Goal: Information Seeking & Learning: Learn about a topic

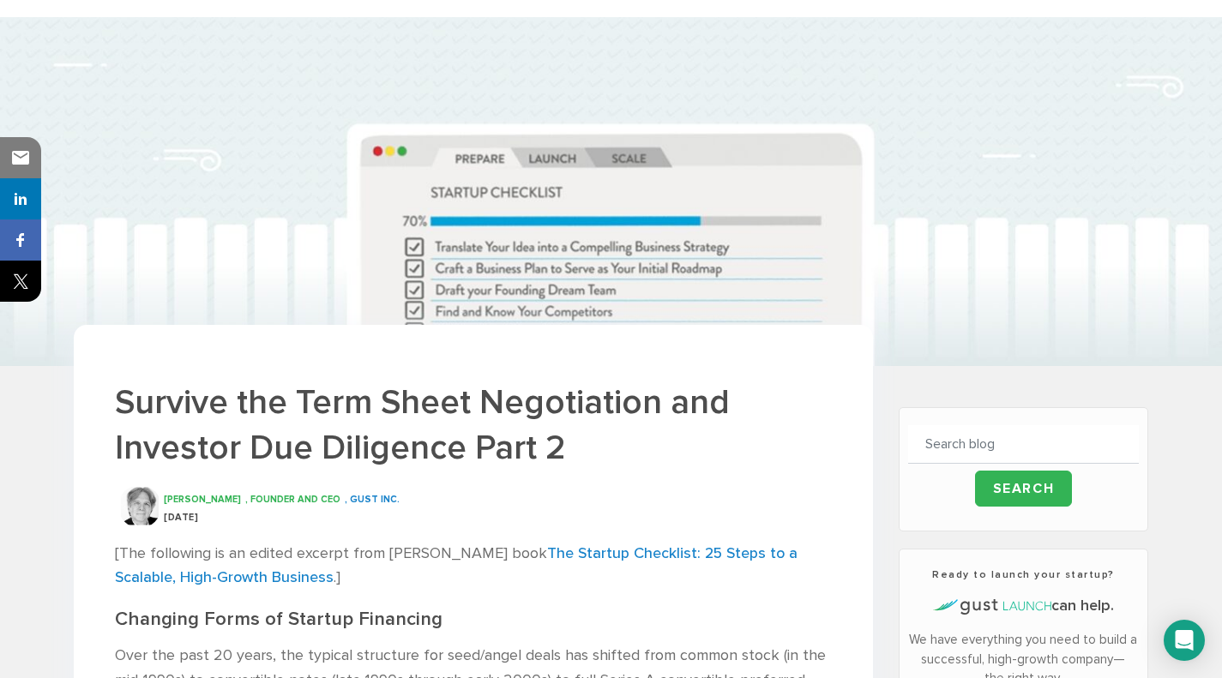
scroll to position [68, 0]
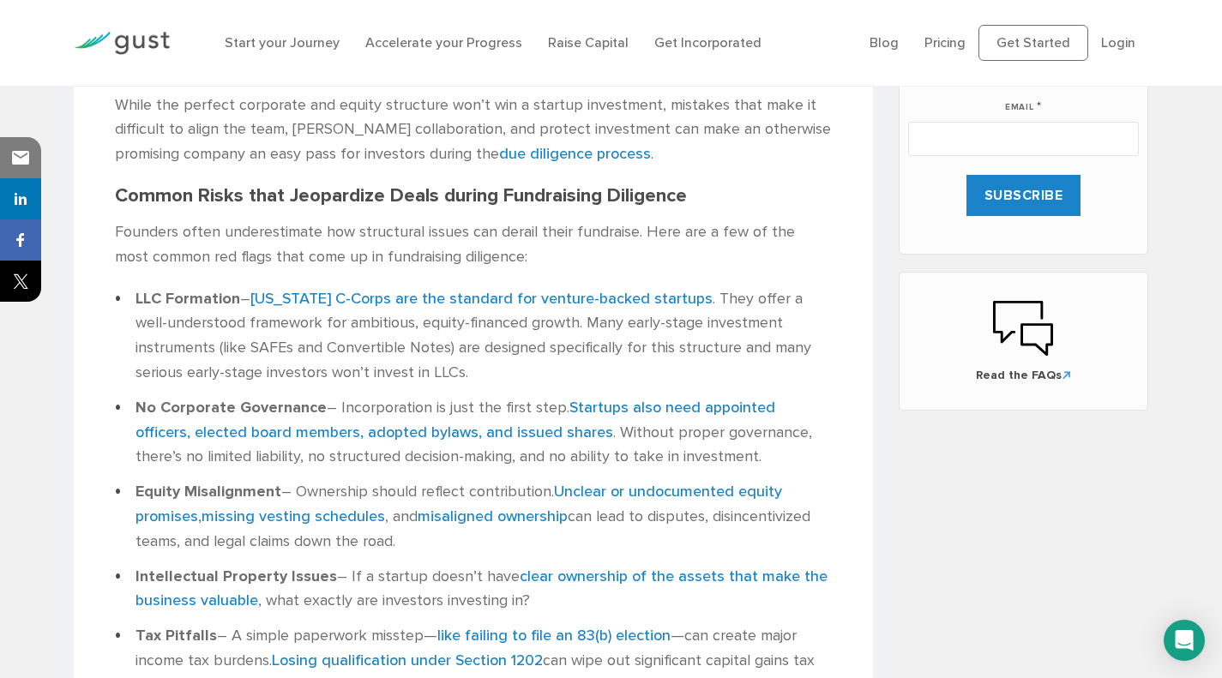
scroll to position [951, 0]
click at [476, 523] on link "misaligned ownership" at bounding box center [493, 516] width 150 height 18
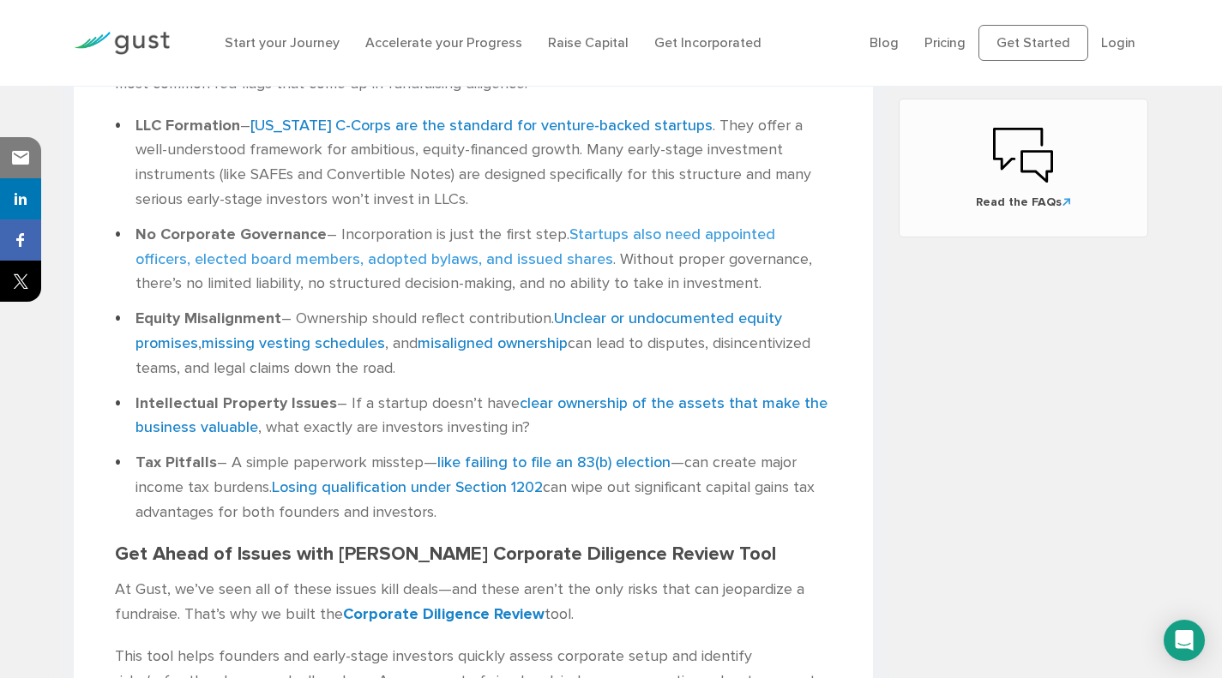
scroll to position [1124, 0]
click at [517, 460] on link "like failing to file an 83(b) election" at bounding box center [553, 462] width 233 height 18
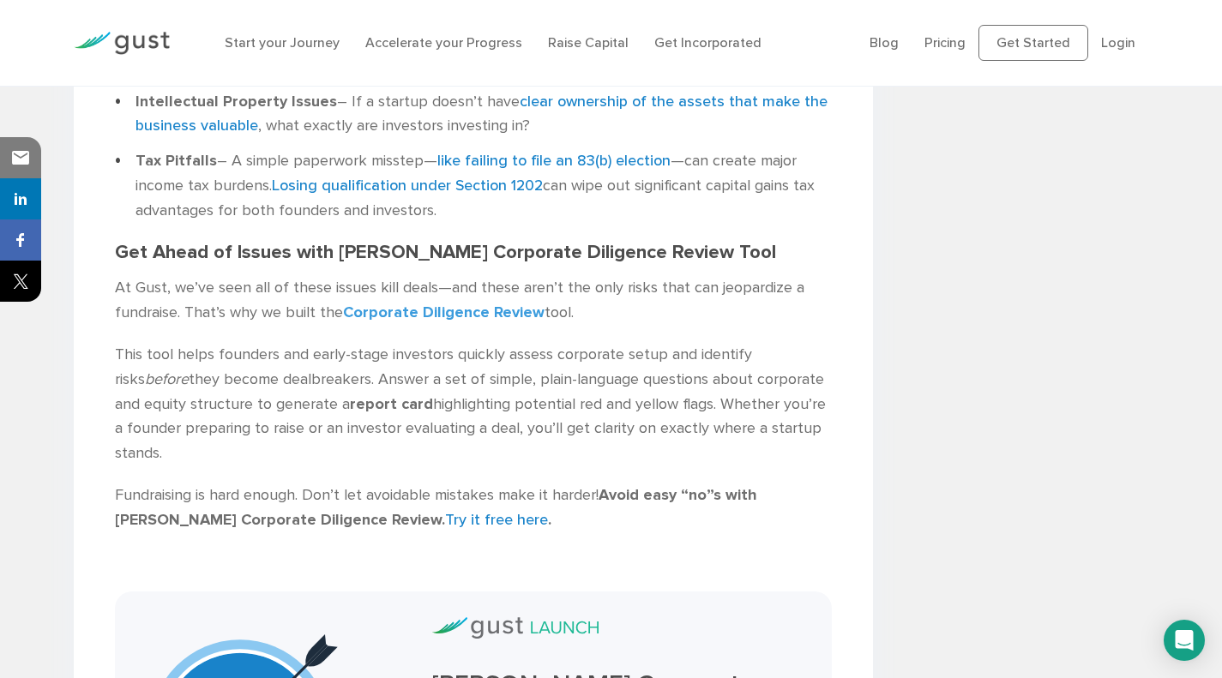
scroll to position [1485, 0]
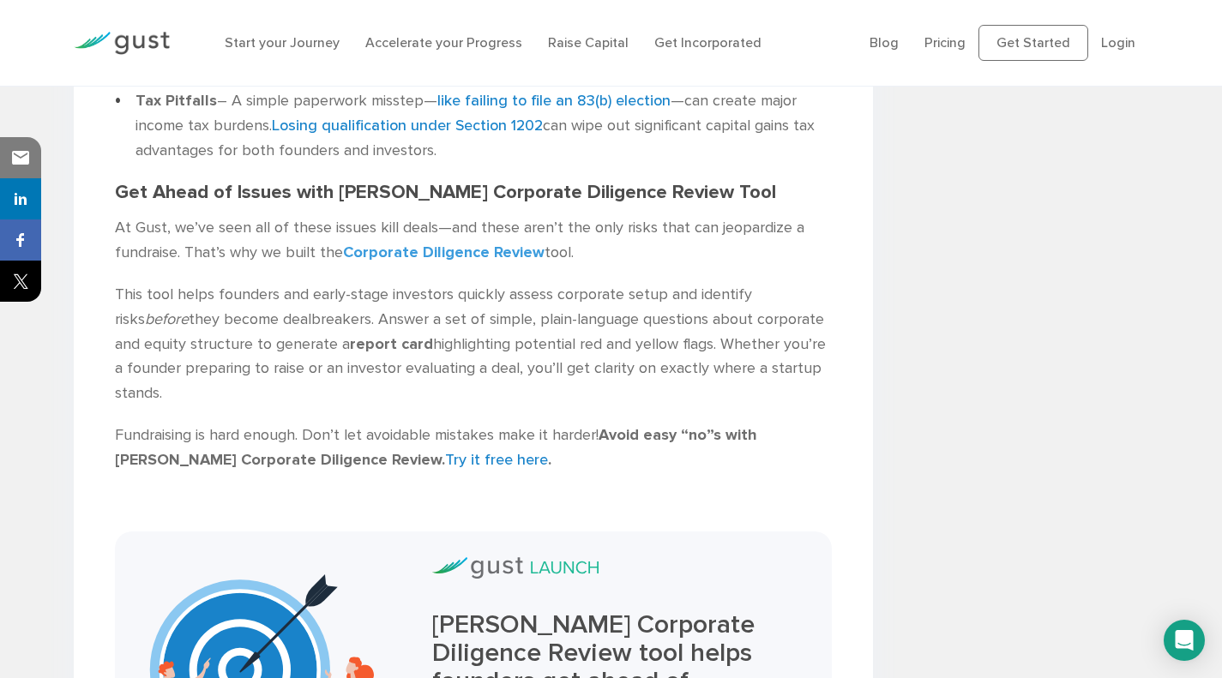
click at [471, 256] on b "Corporate Diligence Review" at bounding box center [444, 253] width 202 height 18
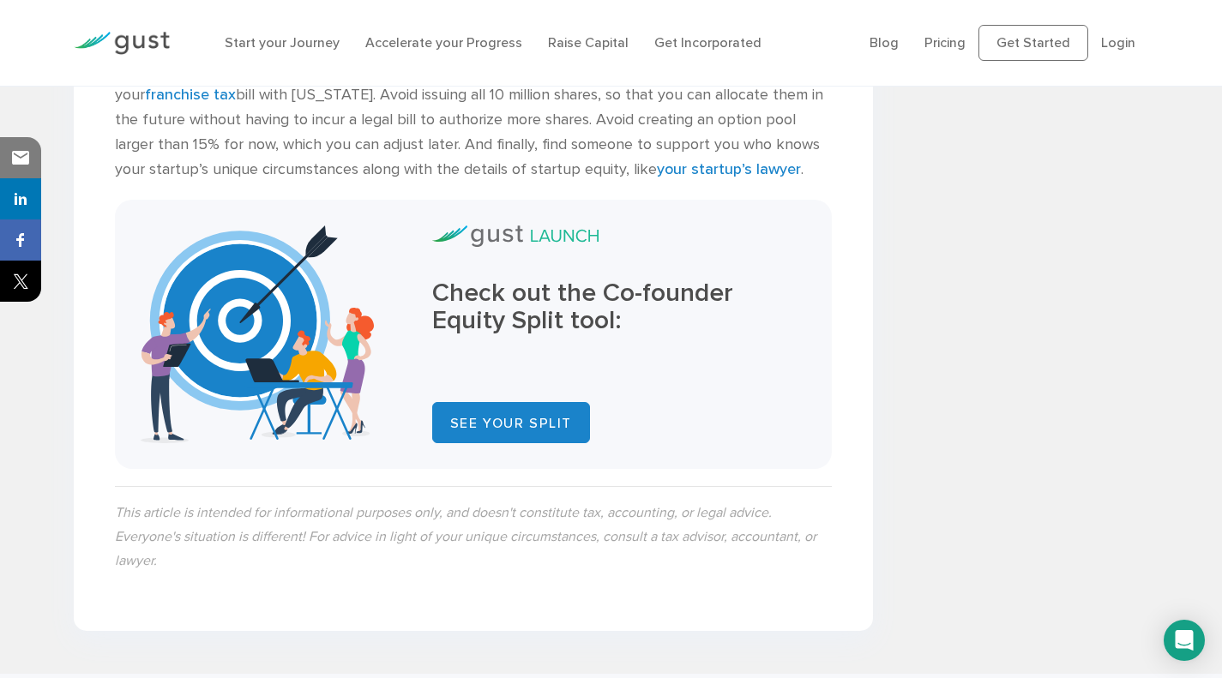
scroll to position [4322, 0]
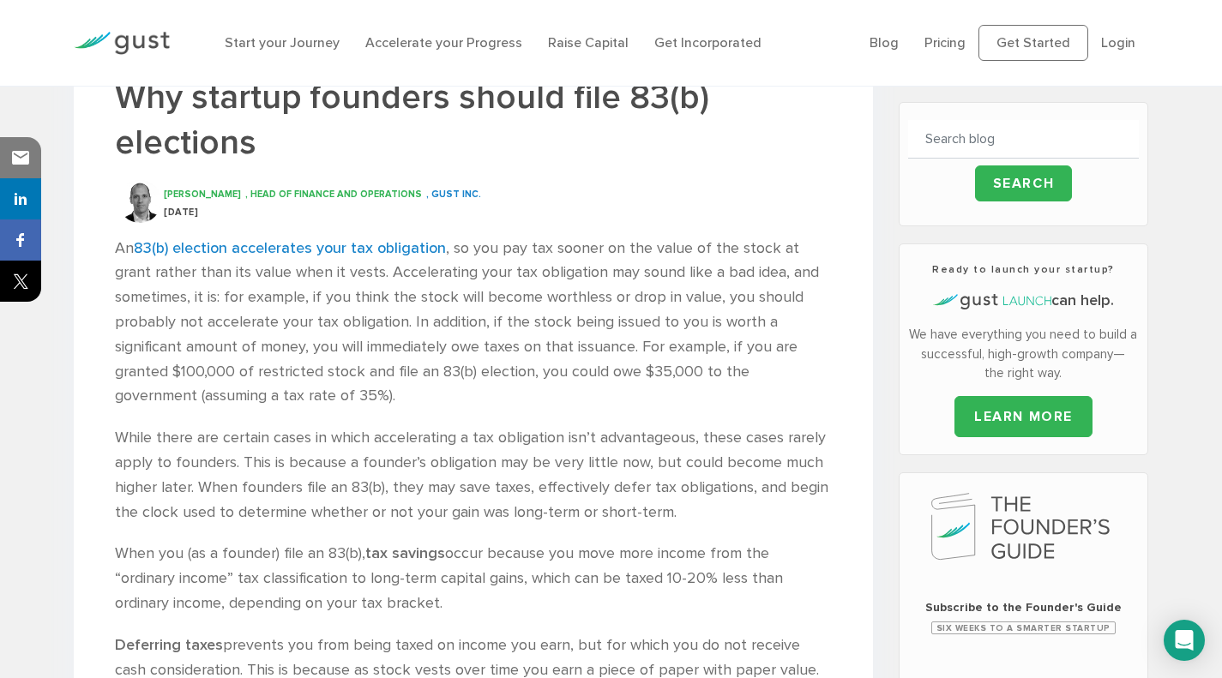
scroll to position [375, 0]
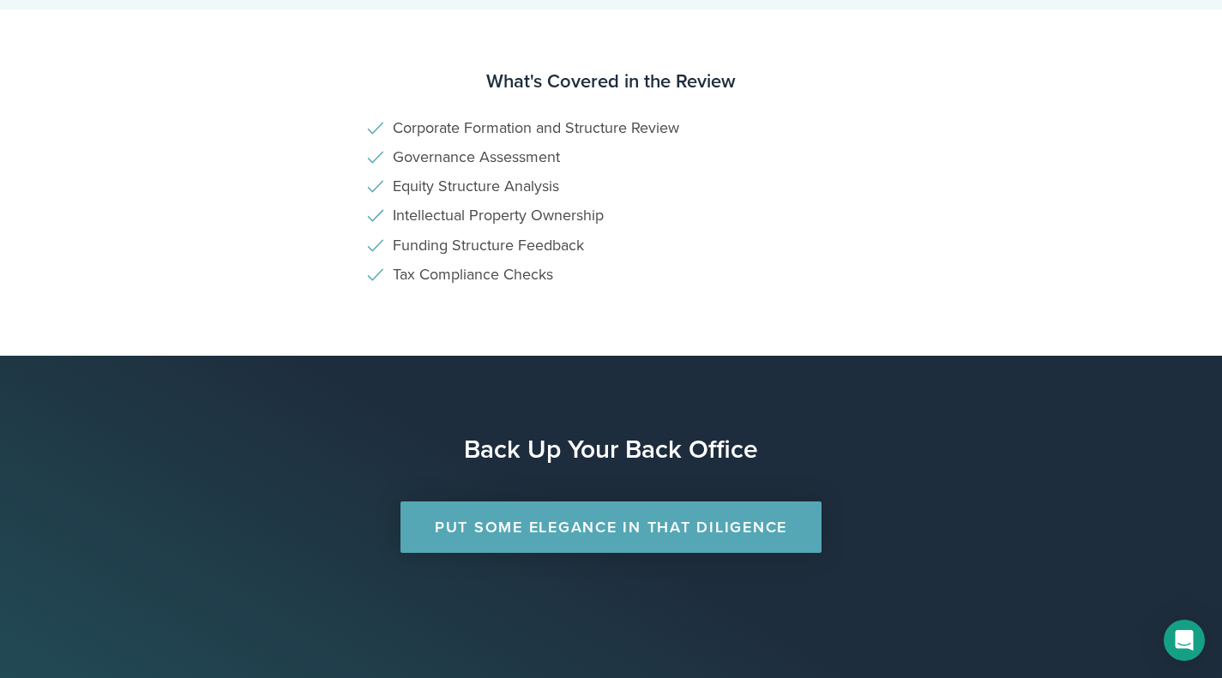
scroll to position [1153, 0]
